Goal: Information Seeking & Learning: Learn about a topic

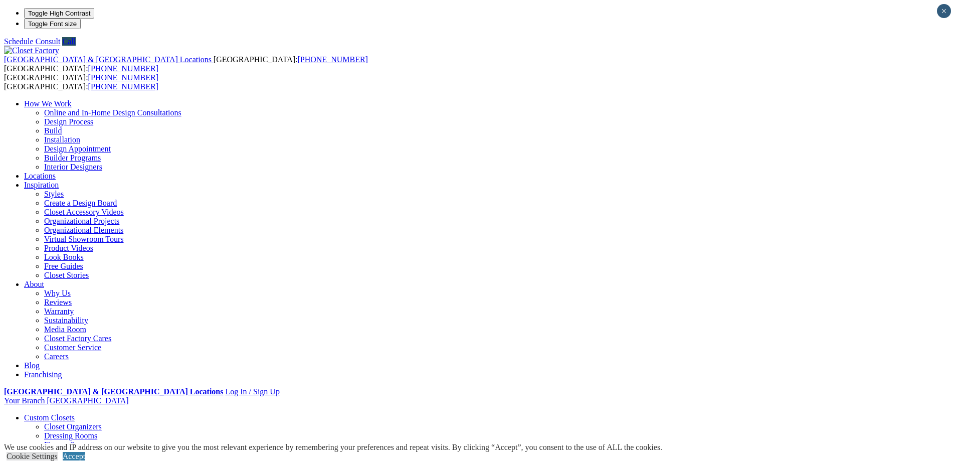
click at [102, 422] on link "Closet Organizers" at bounding box center [73, 426] width 58 height 9
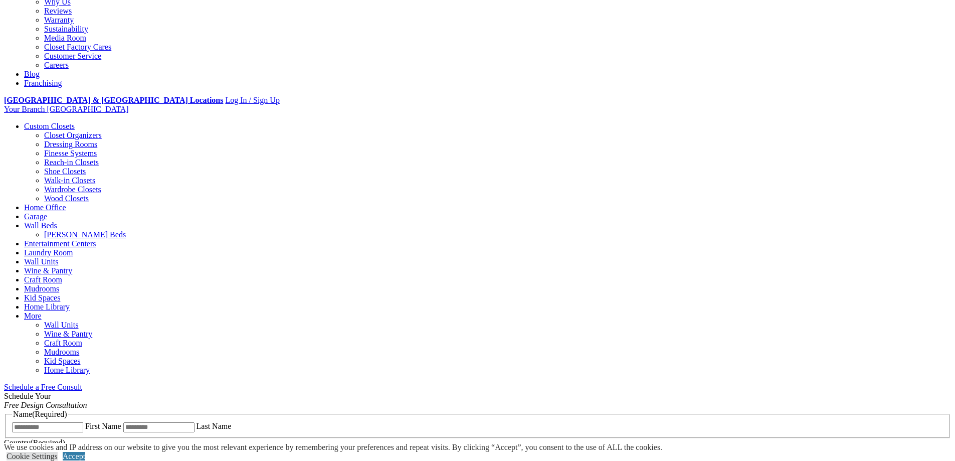
scroll to position [301, 0]
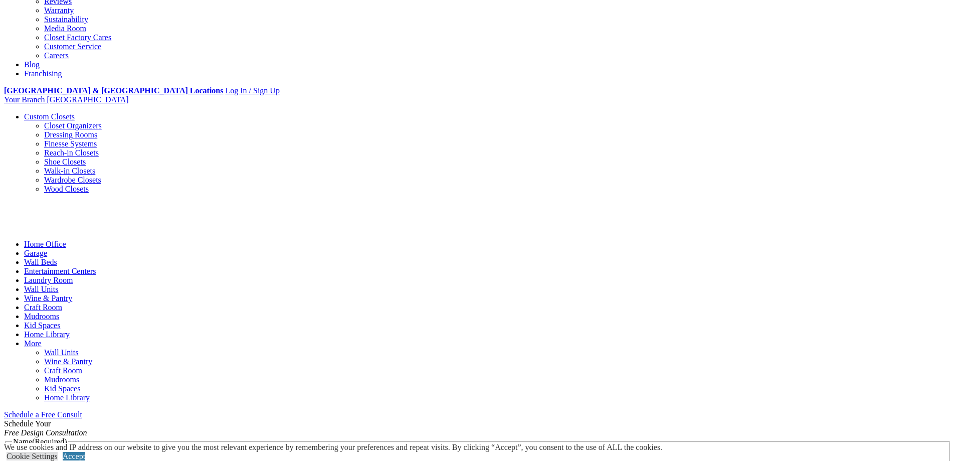
click at [97, 130] on link "Dressing Rooms" at bounding box center [70, 134] width 53 height 9
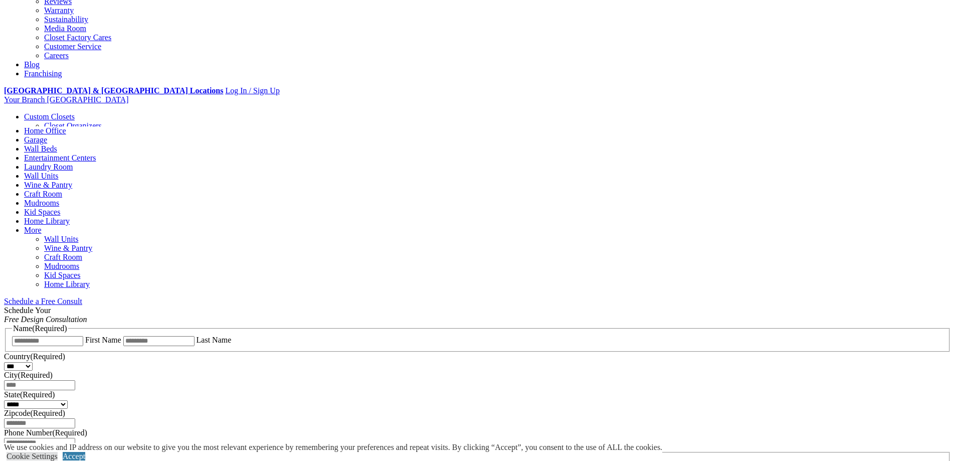
click at [97, 130] on link "Dressing Rooms" at bounding box center [70, 134] width 53 height 9
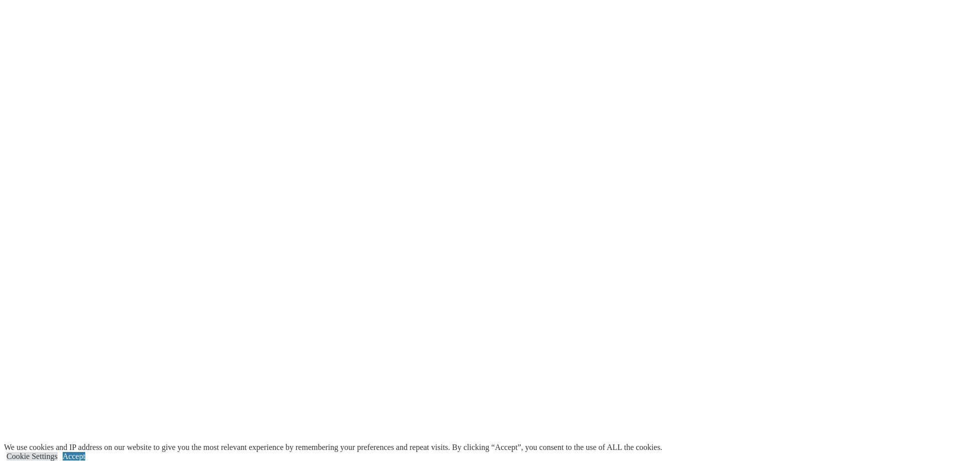
scroll to position [2306, 0]
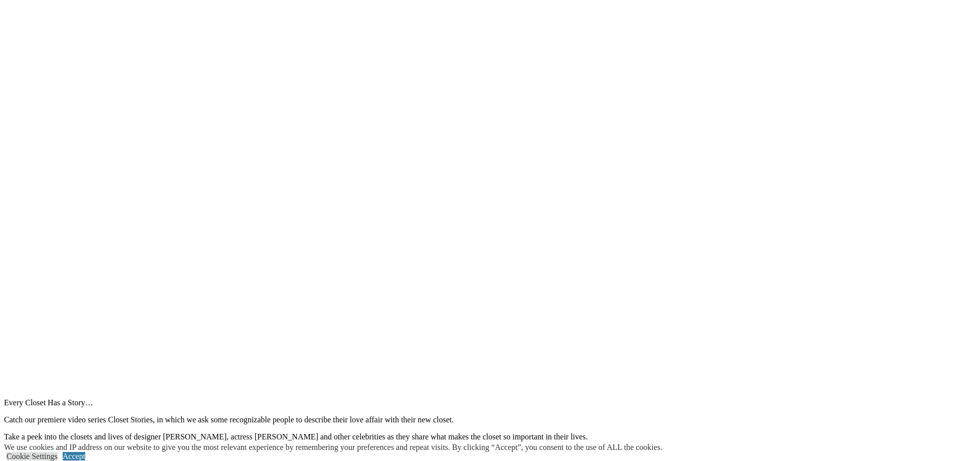
scroll to position [1203, 0]
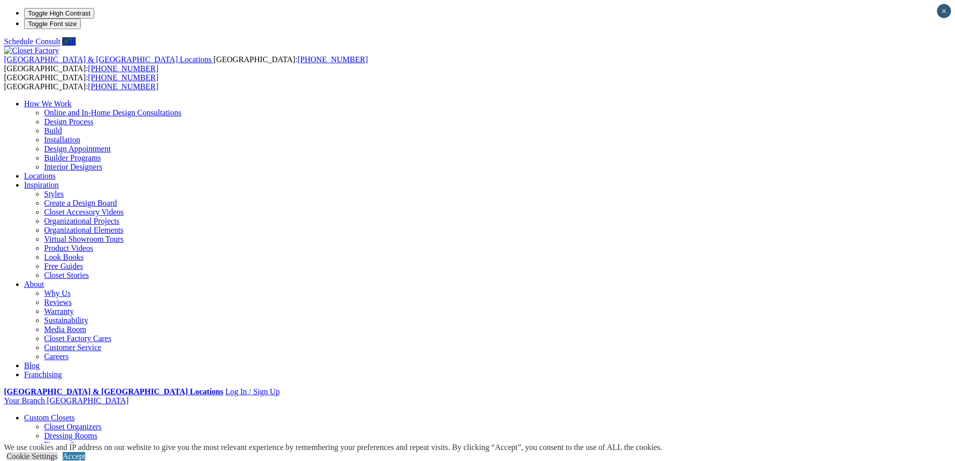
type input "********"
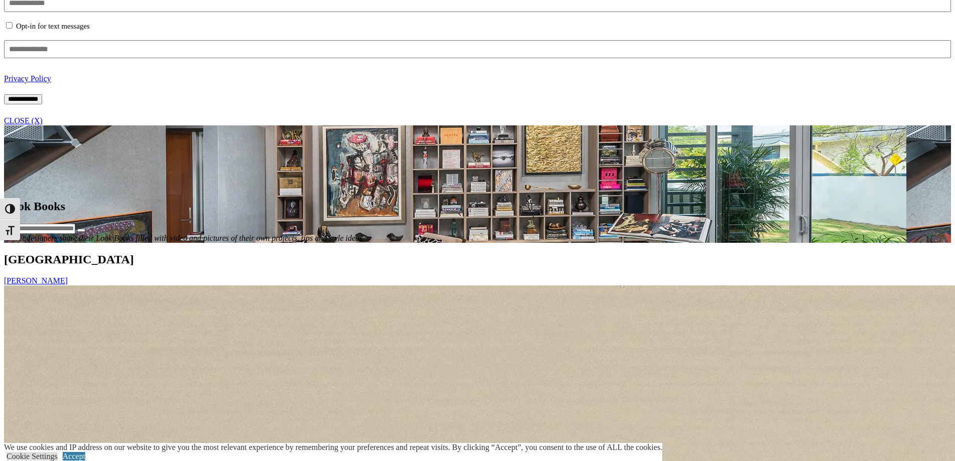
scroll to position [1103, 0]
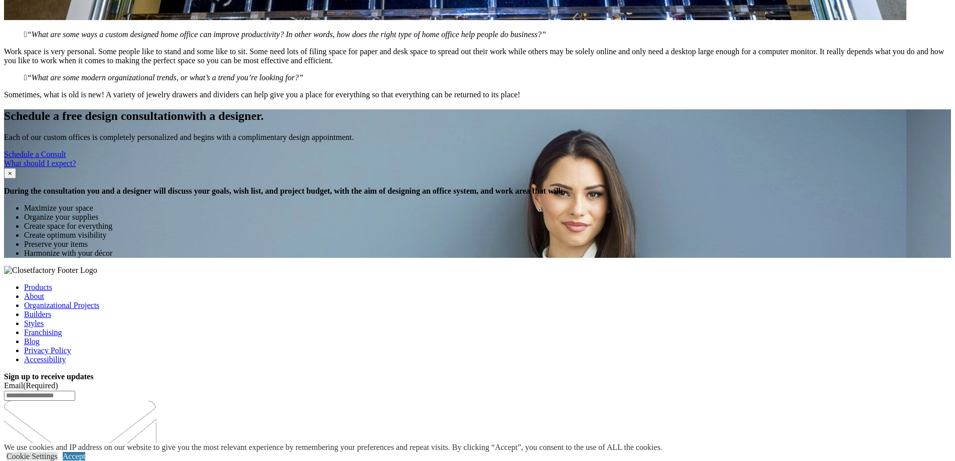
scroll to position [4412, 0]
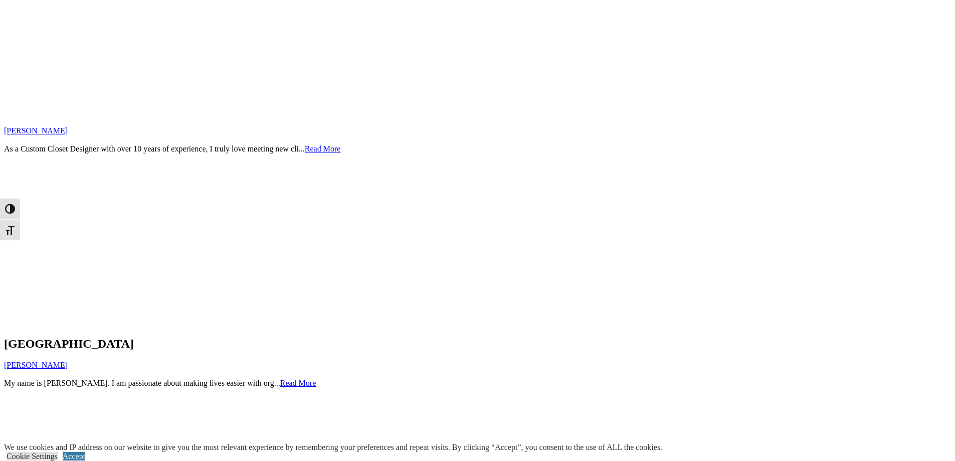
scroll to position [1554, 0]
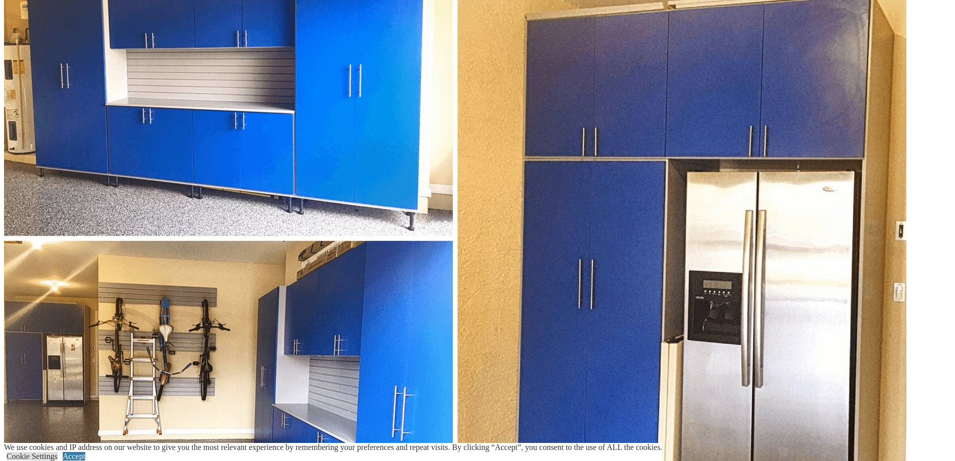
scroll to position [3059, 0]
